Goal: Information Seeking & Learning: Find specific fact

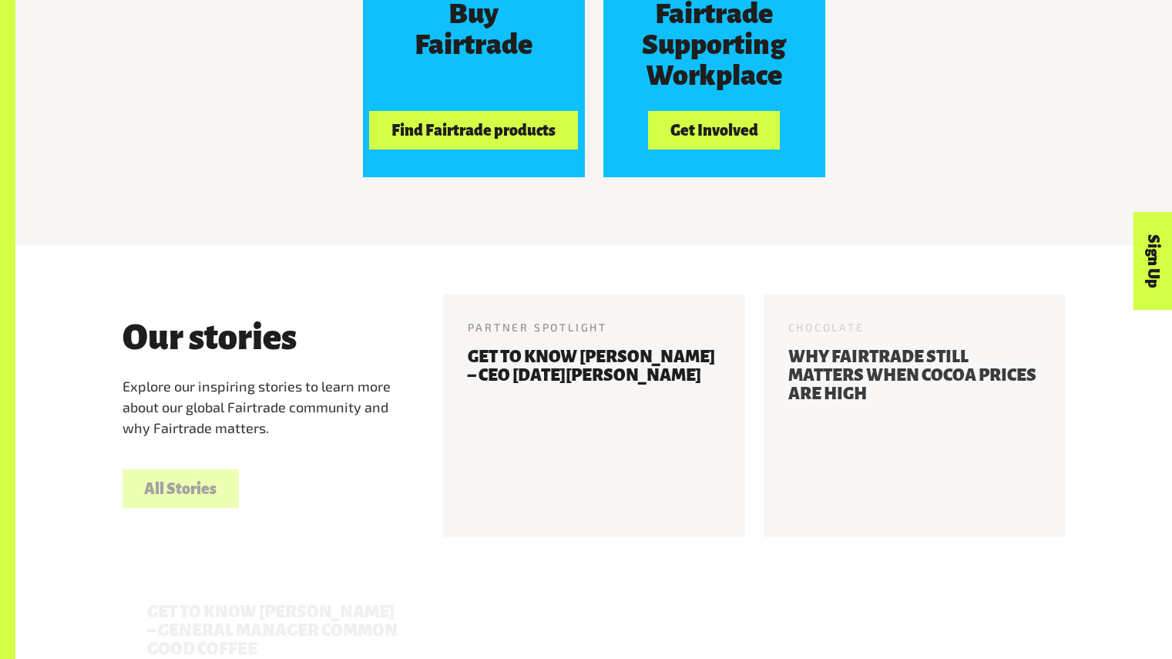
scroll to position [1574, 0]
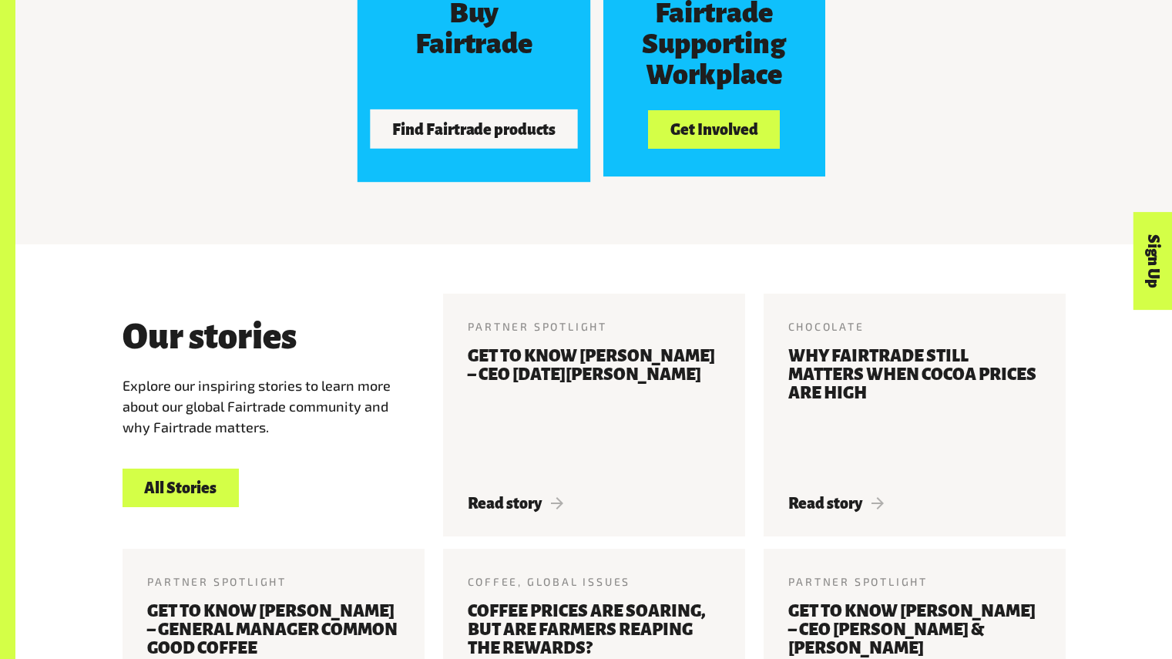
click at [525, 133] on button "Find Fairtrade products" at bounding box center [474, 129] width 208 height 39
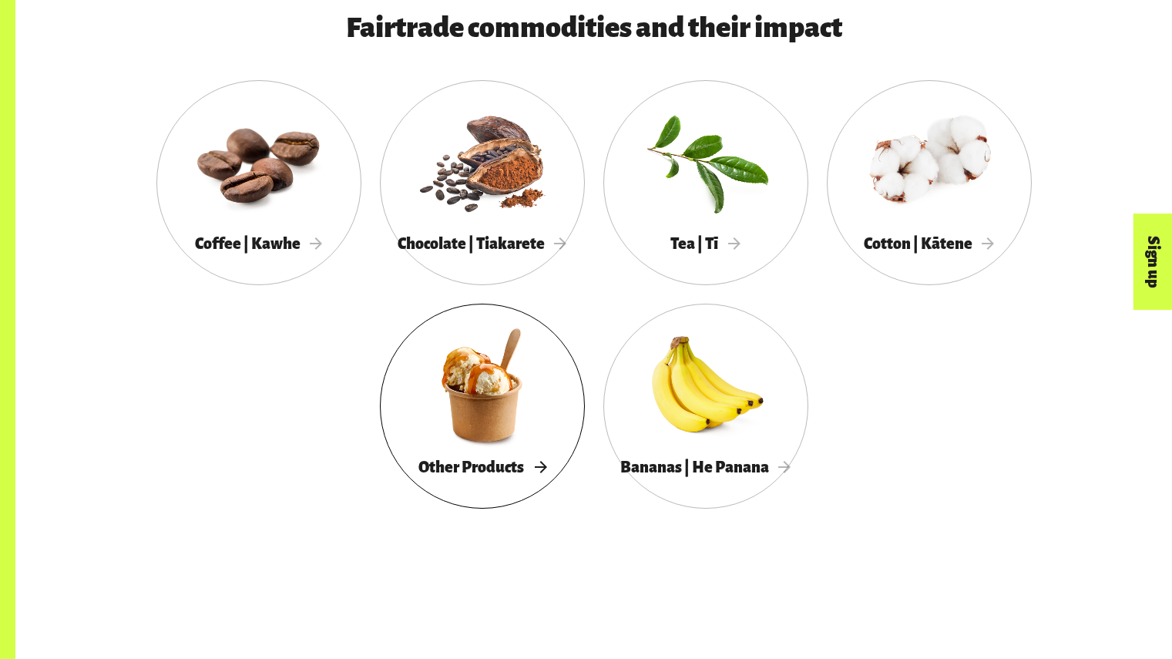
scroll to position [870, 0]
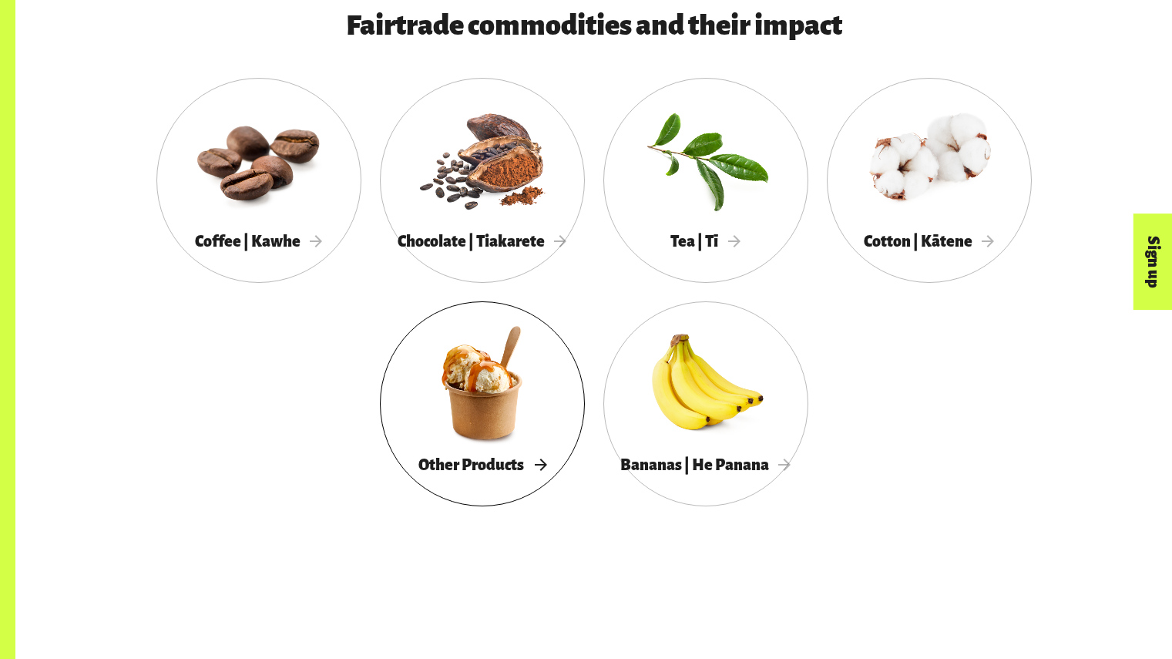
click at [495, 469] on span "Other Products" at bounding box center [482, 464] width 128 height 17
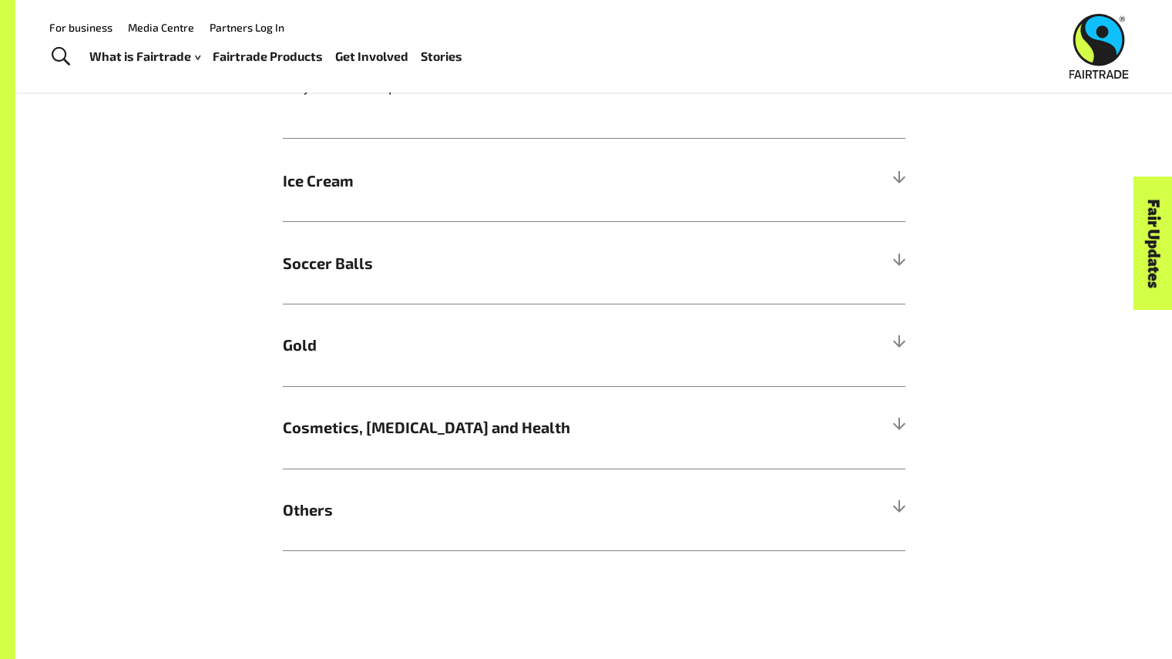
scroll to position [1285, 0]
click at [906, 189] on div "More Fairtrade products Bet you didn’t know Fairtrade gold can be found in your…" at bounding box center [593, 271] width 641 height 562
click at [897, 186] on div at bounding box center [898, 182] width 14 height 14
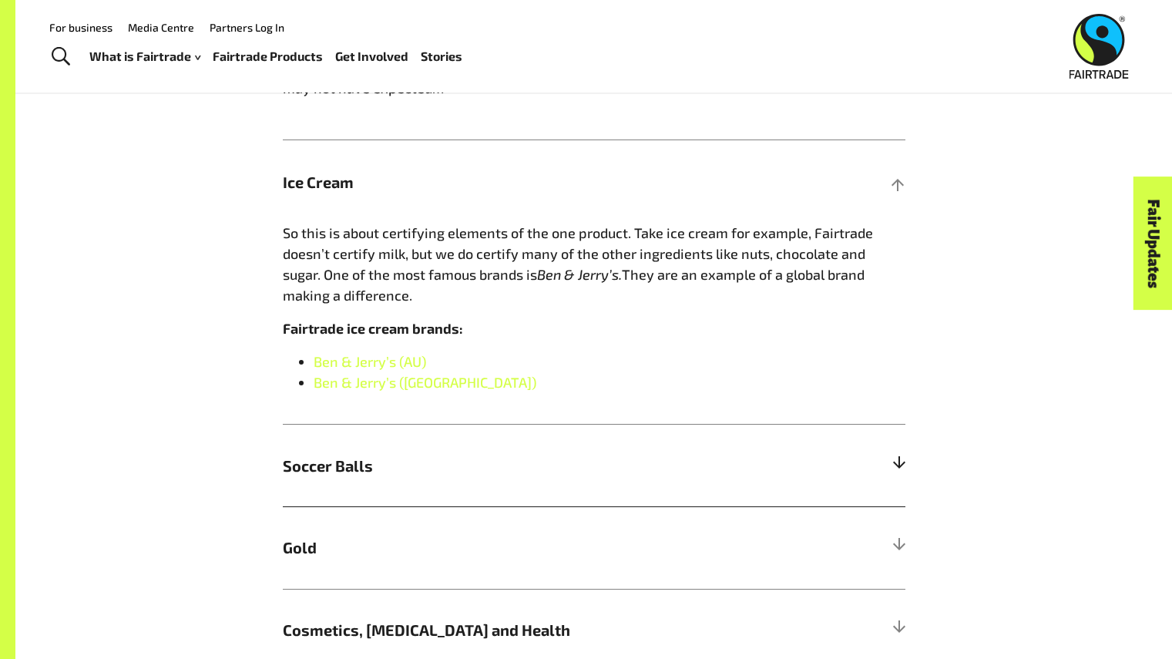
click at [873, 440] on h5 "Soccer Balls" at bounding box center [594, 465] width 622 height 82
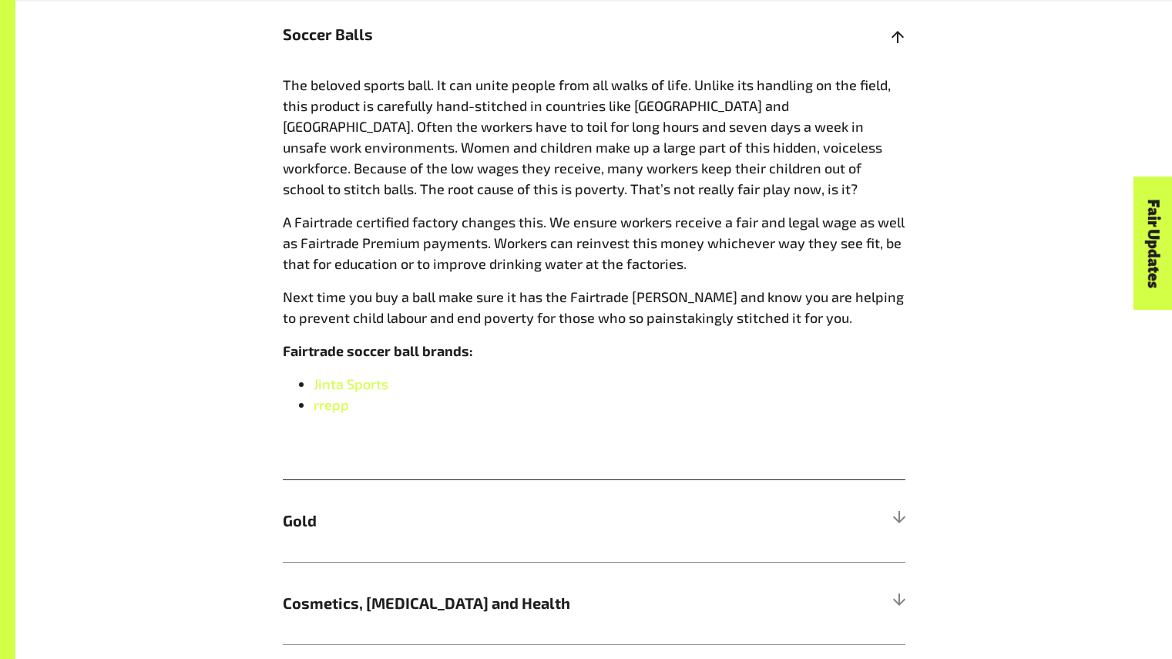
scroll to position [1517, 0]
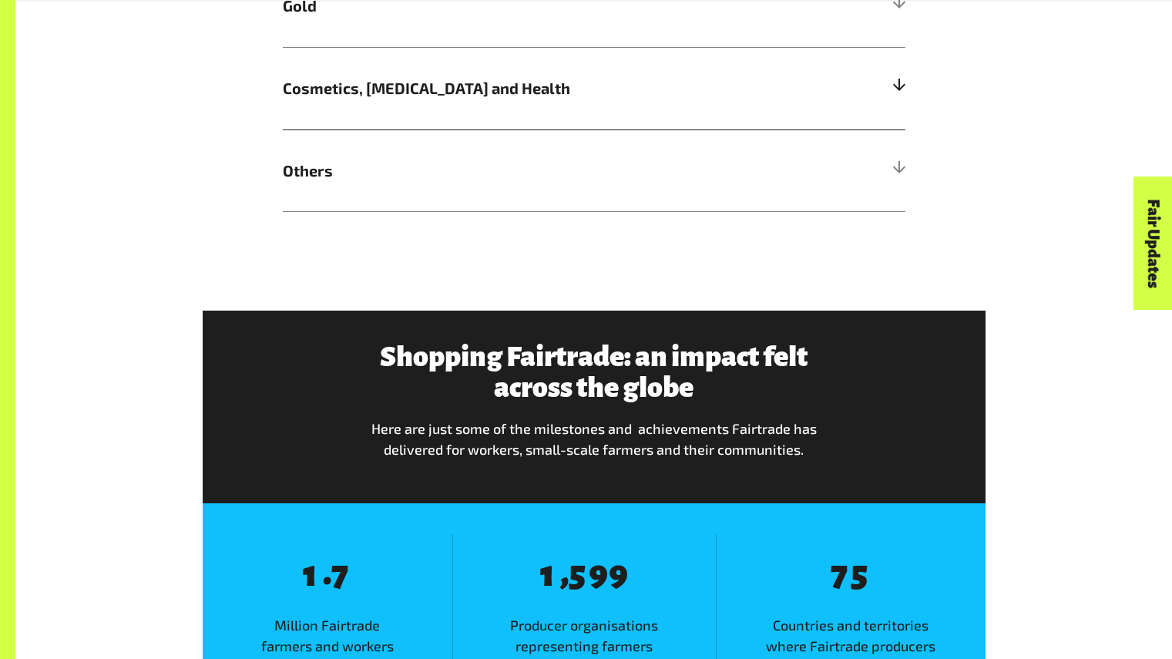
click at [887, 96] on h5 "Cosmetics, Skin Care and Health" at bounding box center [594, 88] width 622 height 82
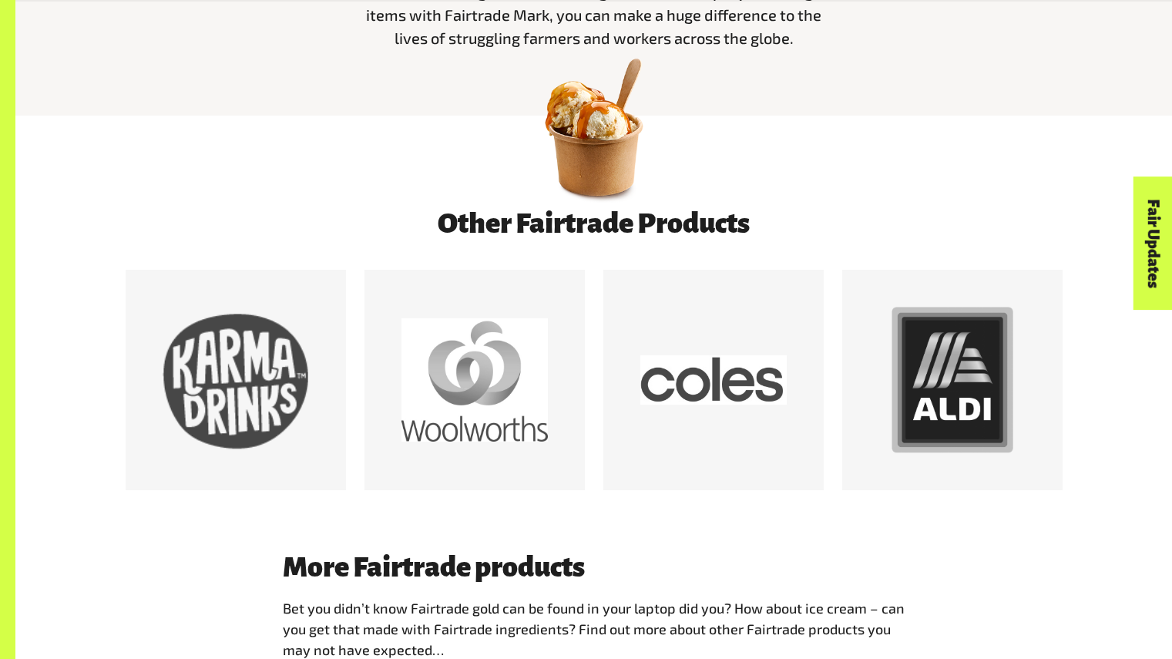
scroll to position [725, 0]
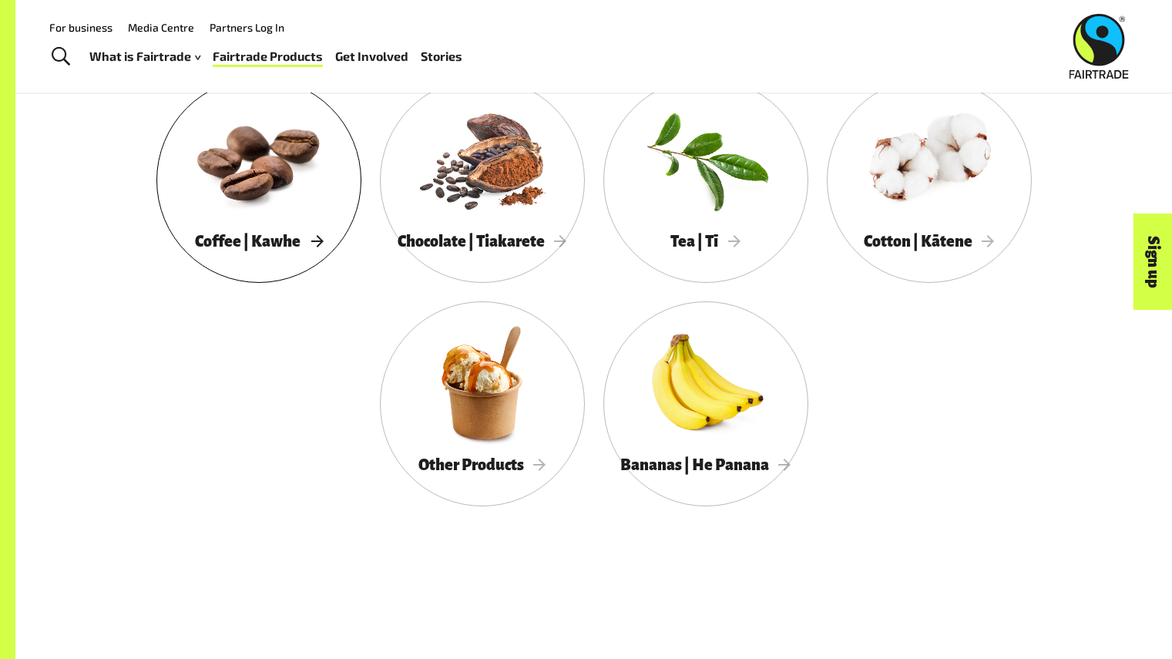
click at [278, 204] on div at bounding box center [258, 158] width 205 height 133
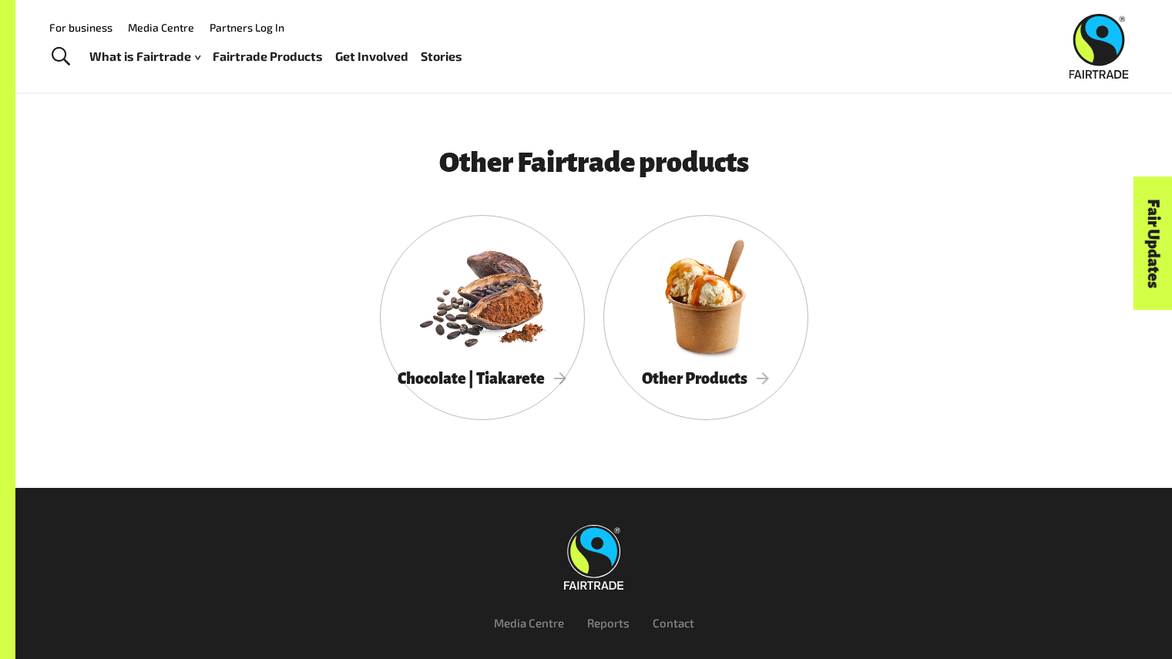
scroll to position [3572, 0]
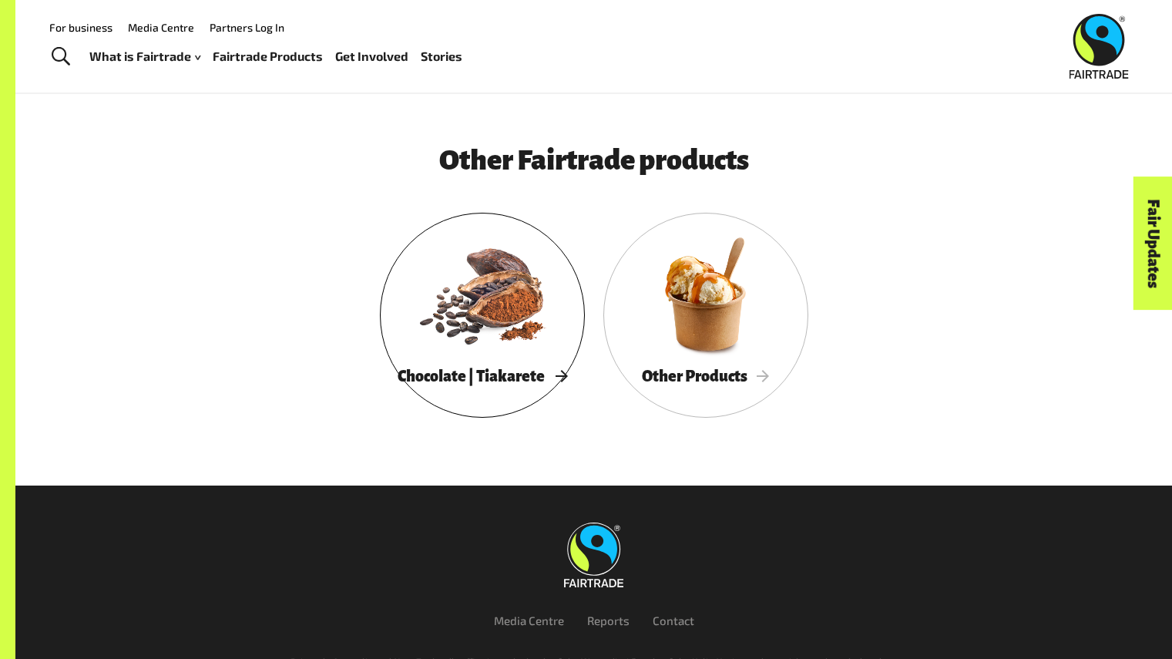
click at [452, 344] on div at bounding box center [482, 293] width 205 height 133
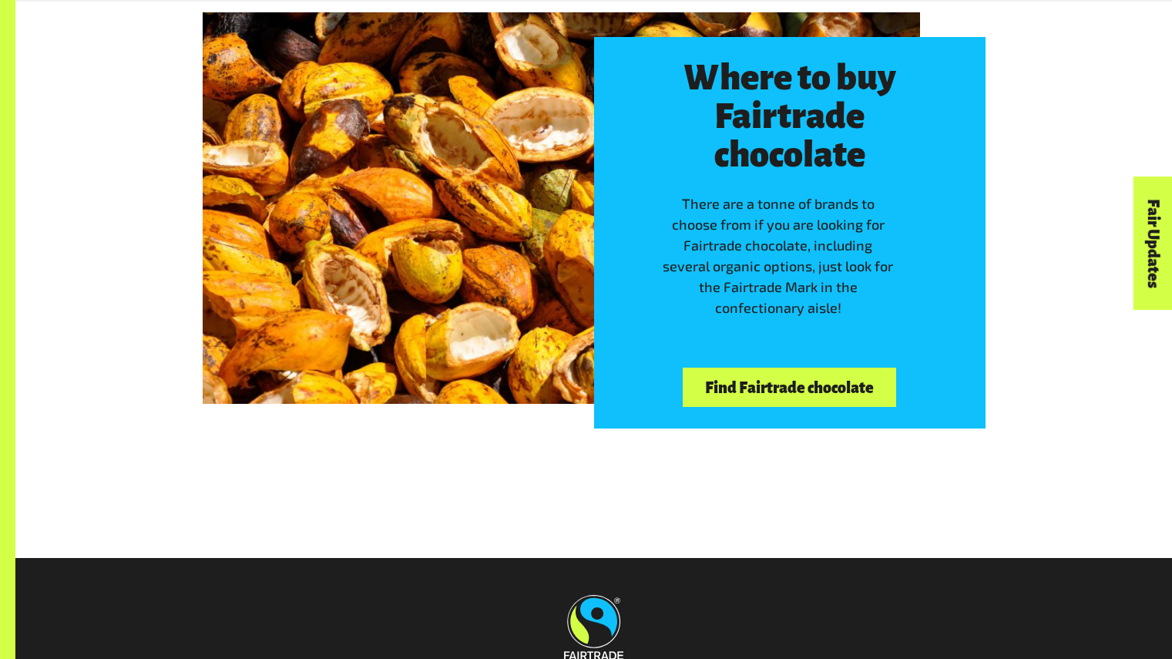
scroll to position [3488, 0]
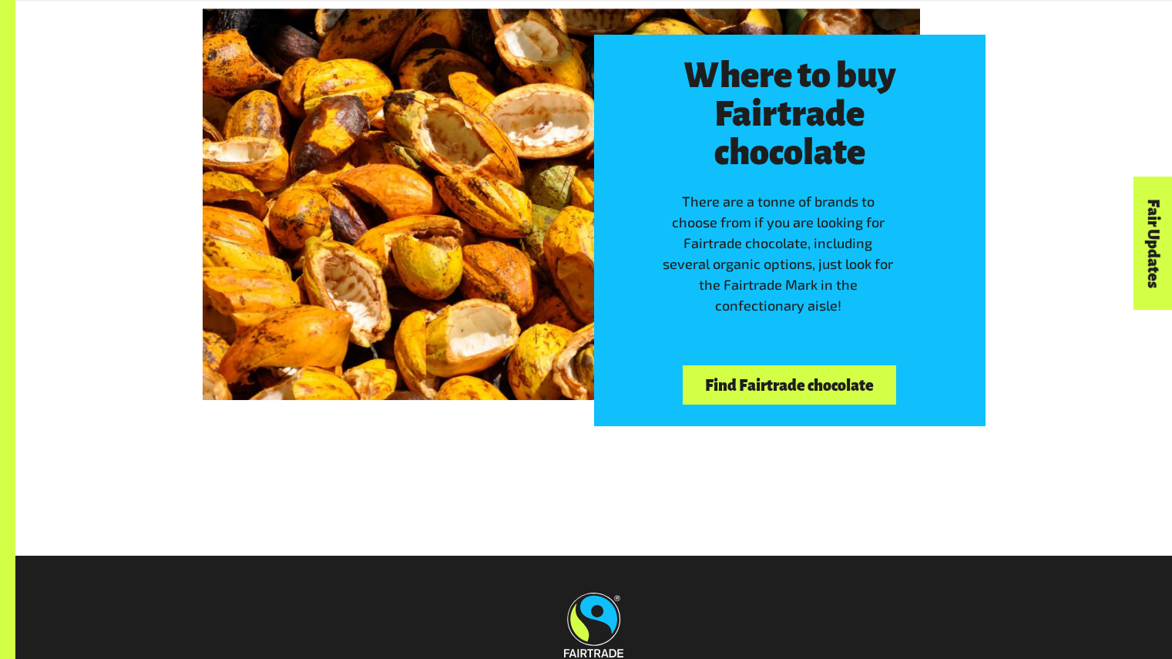
click at [834, 386] on link "Find Fairtrade chocolate" at bounding box center [788, 384] width 213 height 39
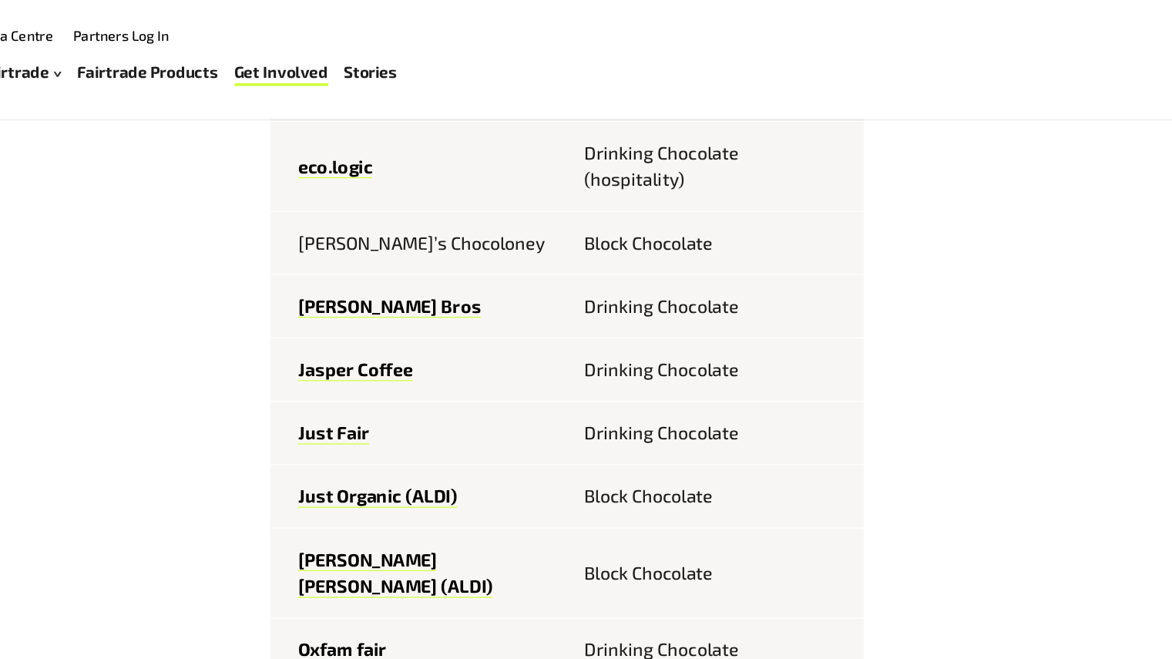
scroll to position [926, 0]
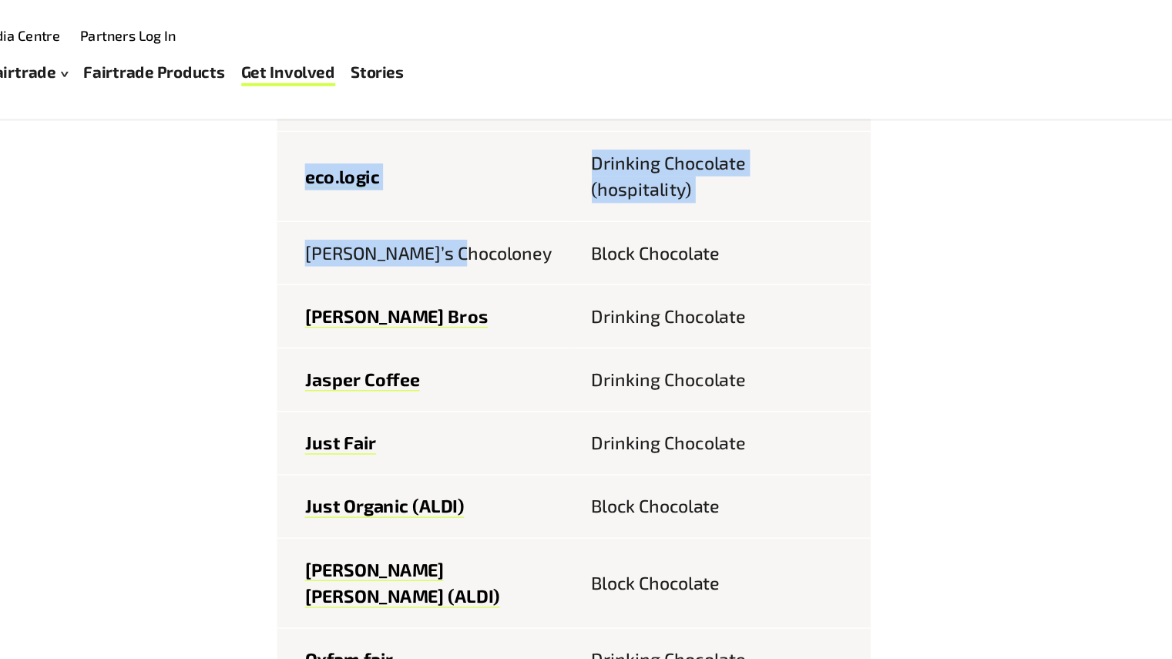
drag, startPoint x: 508, startPoint y: 202, endPoint x: 346, endPoint y: 208, distance: 161.9
click at [551, 212] on td "[PERSON_NAME]’s Chocoloney" at bounding box center [478, 197] width 231 height 49
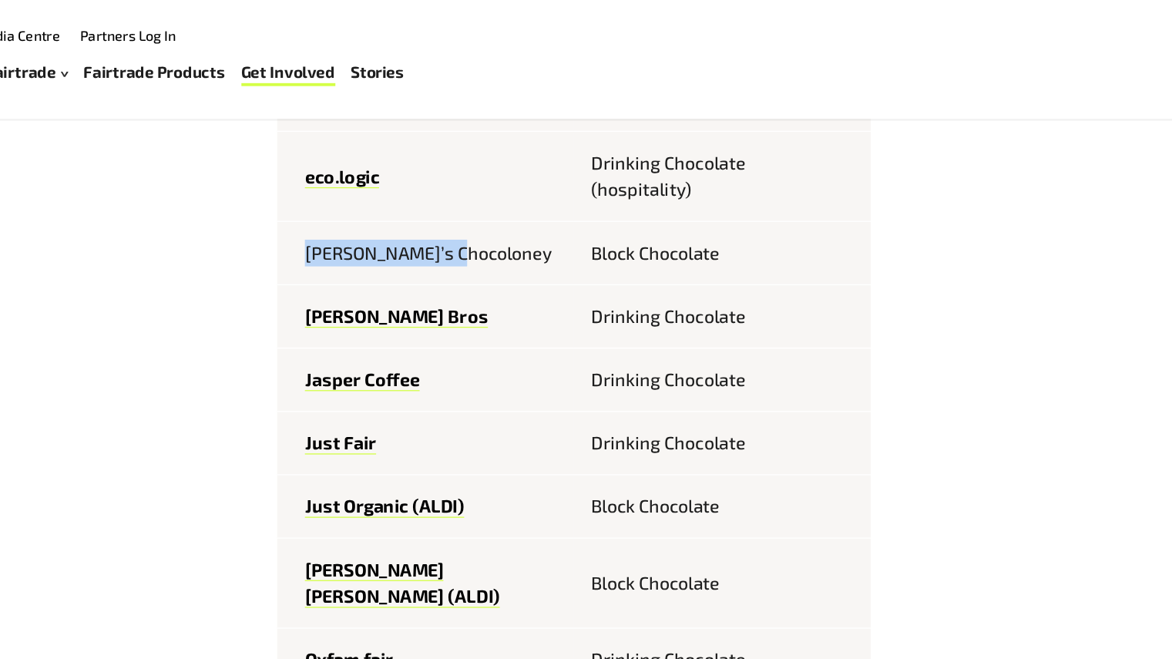
drag, startPoint x: 505, startPoint y: 201, endPoint x: 373, endPoint y: 202, distance: 132.5
click at [373, 202] on td "[PERSON_NAME]’s Chocoloney" at bounding box center [478, 197] width 231 height 49
copy td "[PERSON_NAME]’s Chocoloney"
drag, startPoint x: 488, startPoint y: 301, endPoint x: 382, endPoint y: 300, distance: 106.3
click at [382, 300] on td "Jasper Coffee" at bounding box center [478, 295] width 231 height 49
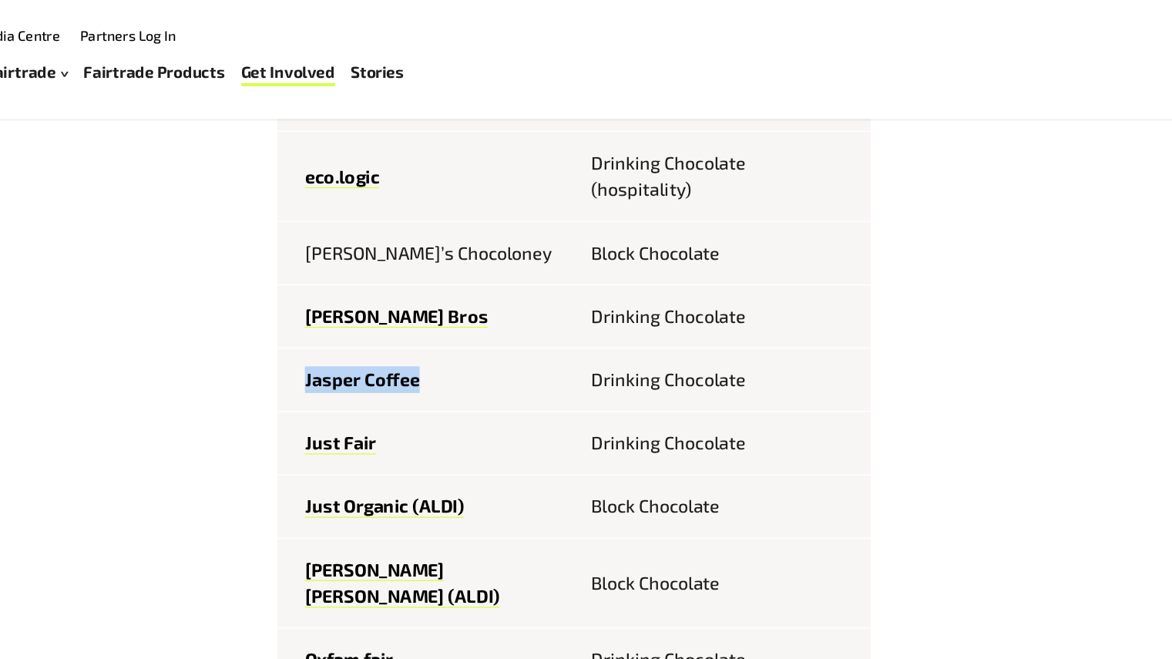
copy link "Jasper Coffee"
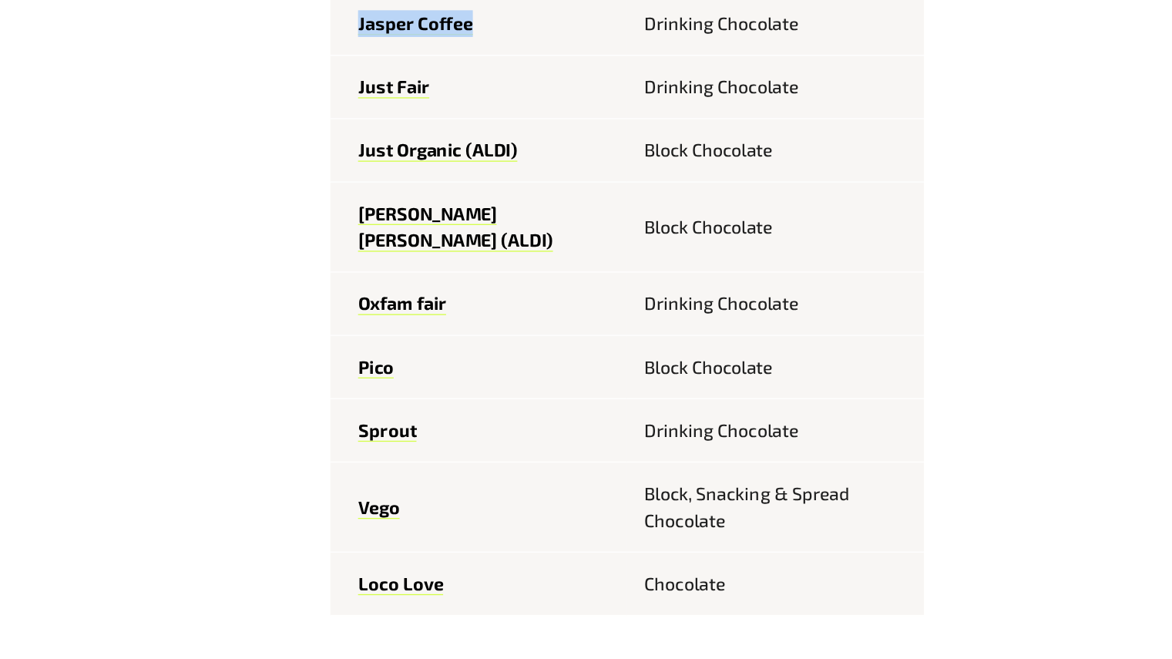
scroll to position [1060, 0]
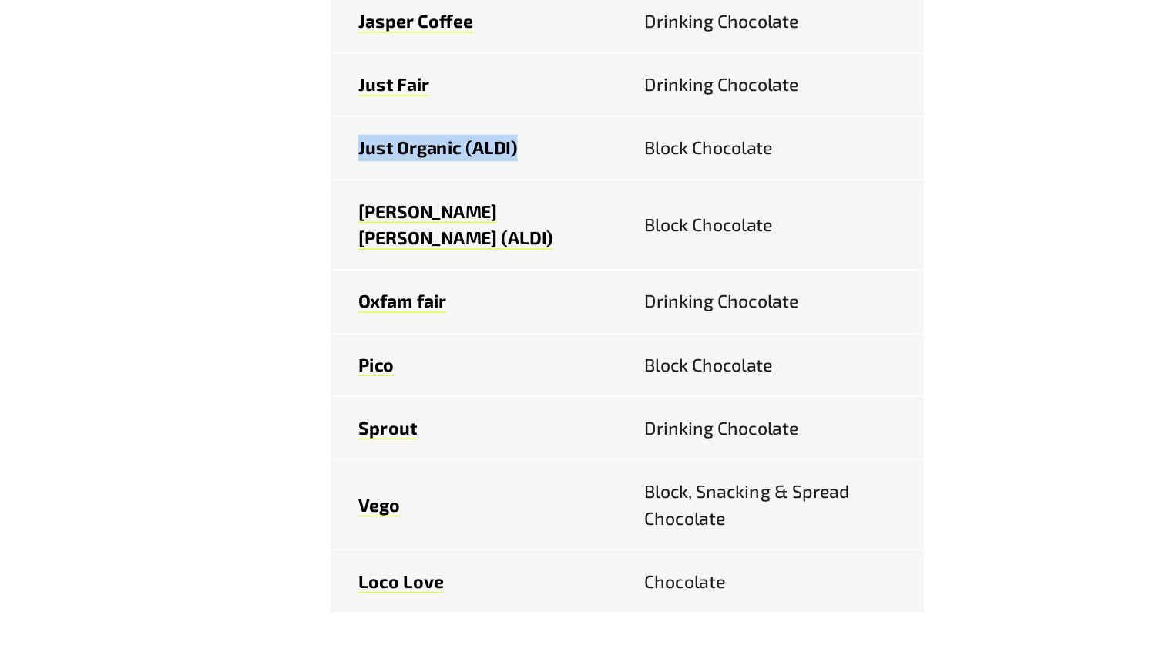
drag, startPoint x: 504, startPoint y: 272, endPoint x: 380, endPoint y: 269, distance: 124.8
click at [380, 269] on td "Just Organic (ALDI)" at bounding box center [478, 260] width 231 height 49
copy link "Just Organic (ALDI)"
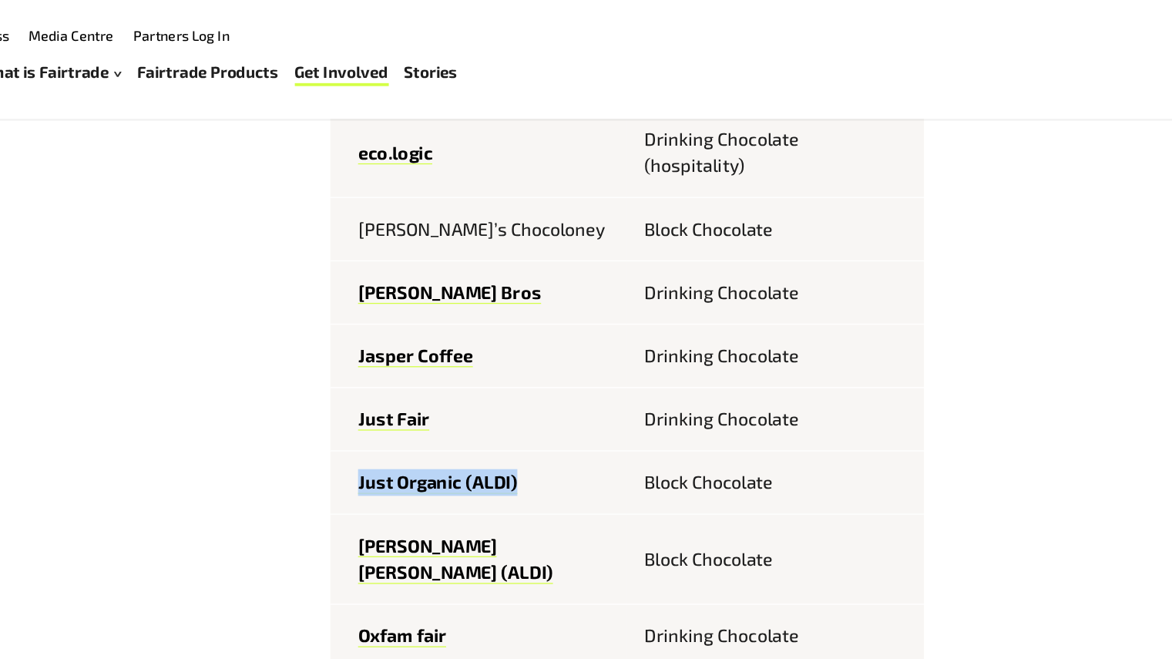
scroll to position [936, 0]
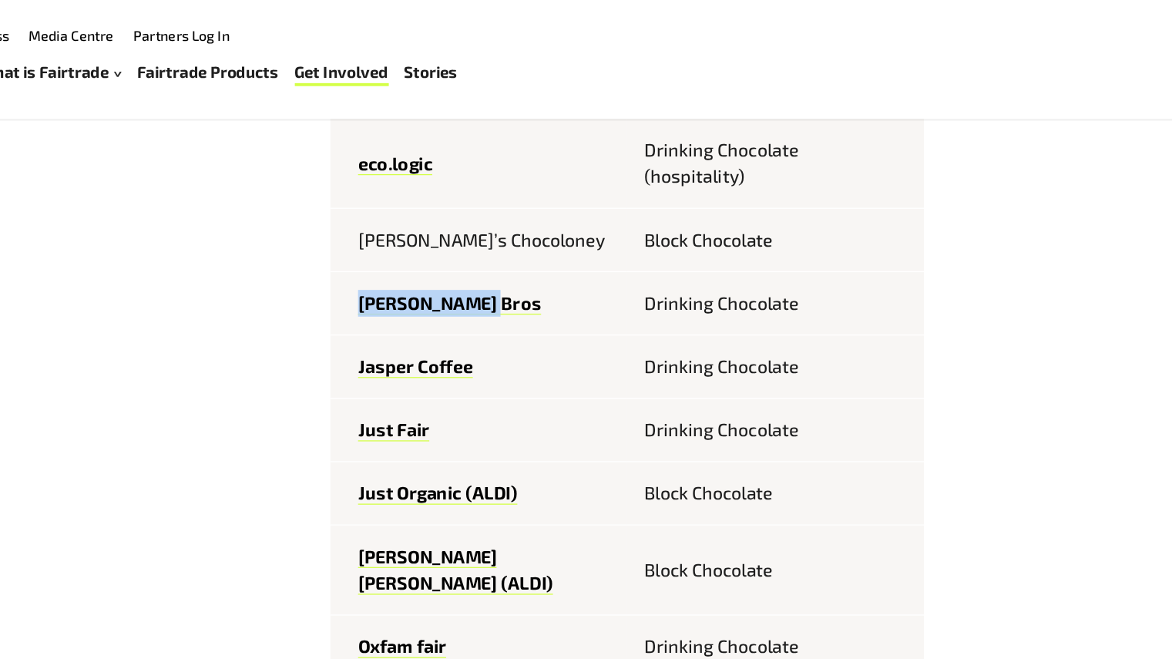
drag, startPoint x: 497, startPoint y: 246, endPoint x: 369, endPoint y: 242, distance: 127.9
click at [369, 242] on td "[PERSON_NAME] Bros" at bounding box center [478, 236] width 231 height 49
copy link "[PERSON_NAME] Bros"
